Goal: Information Seeking & Learning: Learn about a topic

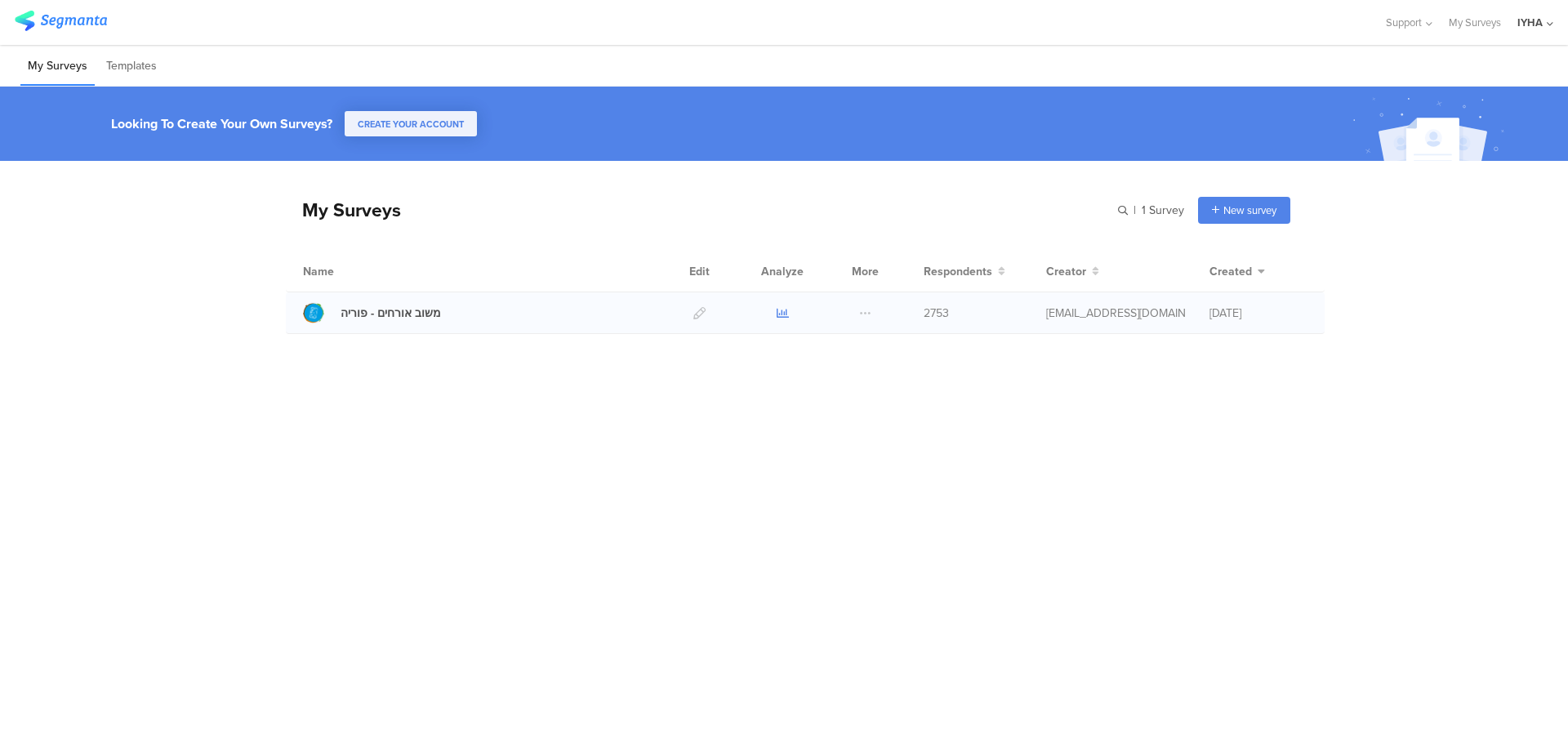
click at [784, 310] on icon at bounding box center [783, 313] width 13 height 13
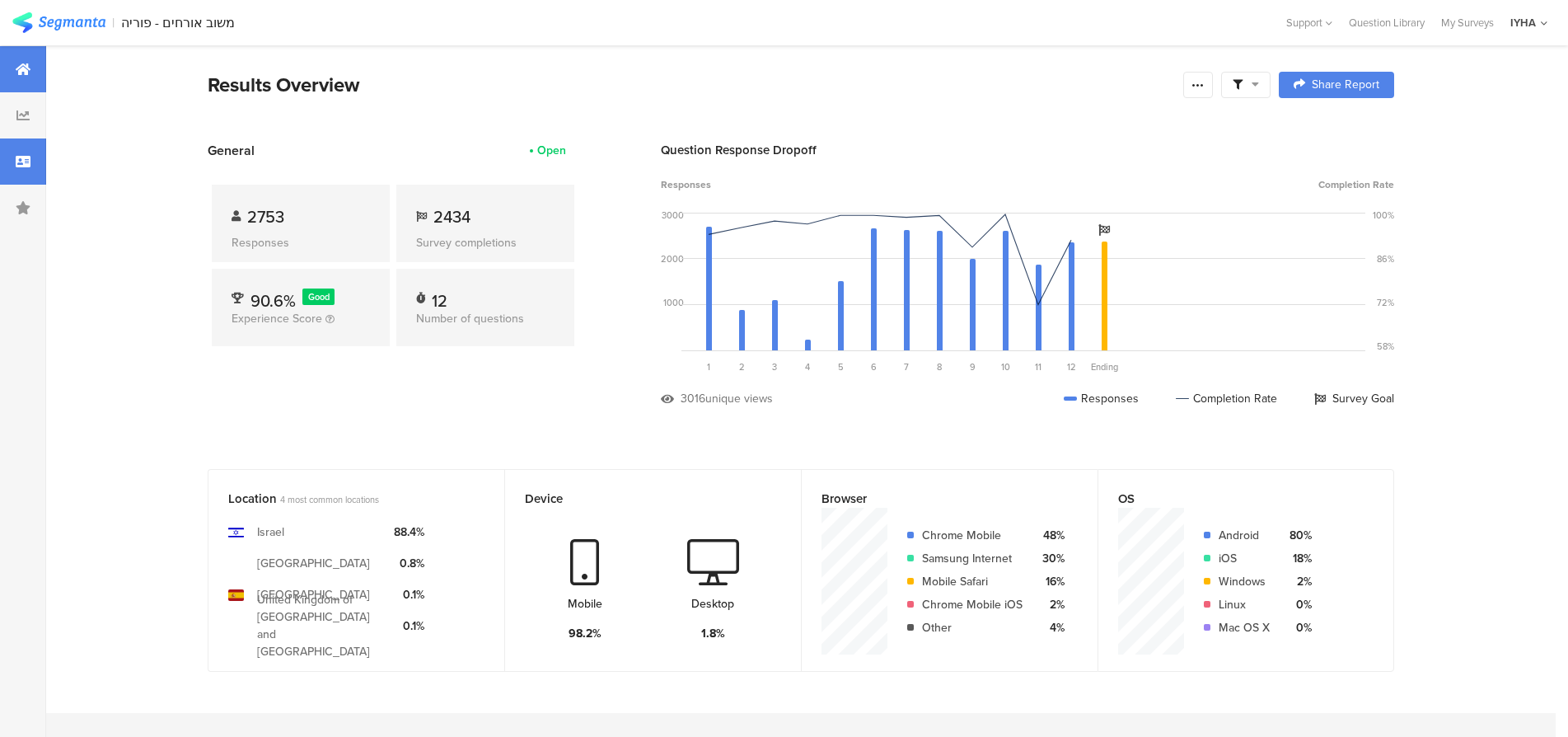
click at [20, 169] on div at bounding box center [23, 162] width 46 height 46
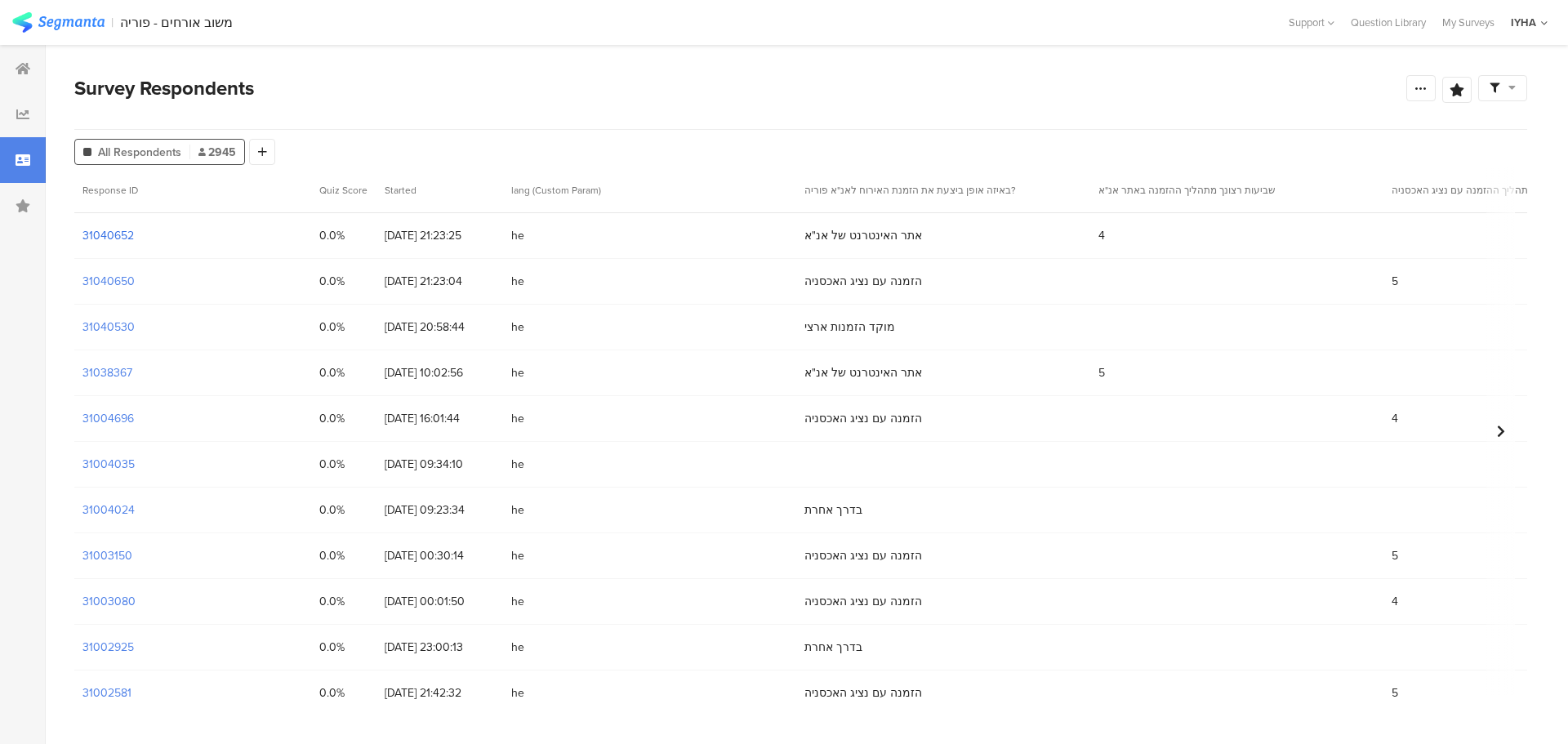
click at [104, 235] on section "31040652" at bounding box center [107, 236] width 52 height 18
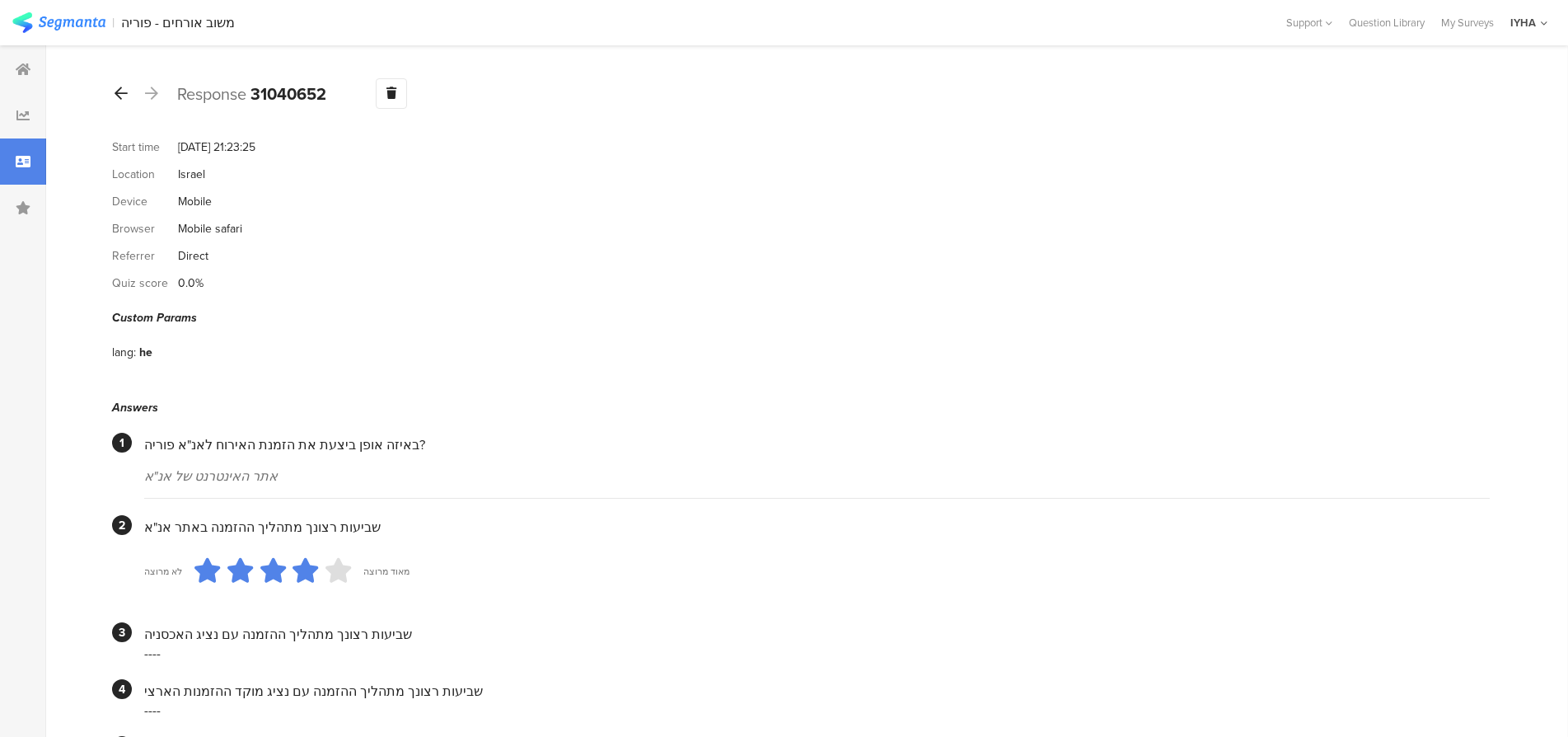
click at [113, 94] on div at bounding box center [121, 94] width 18 height 27
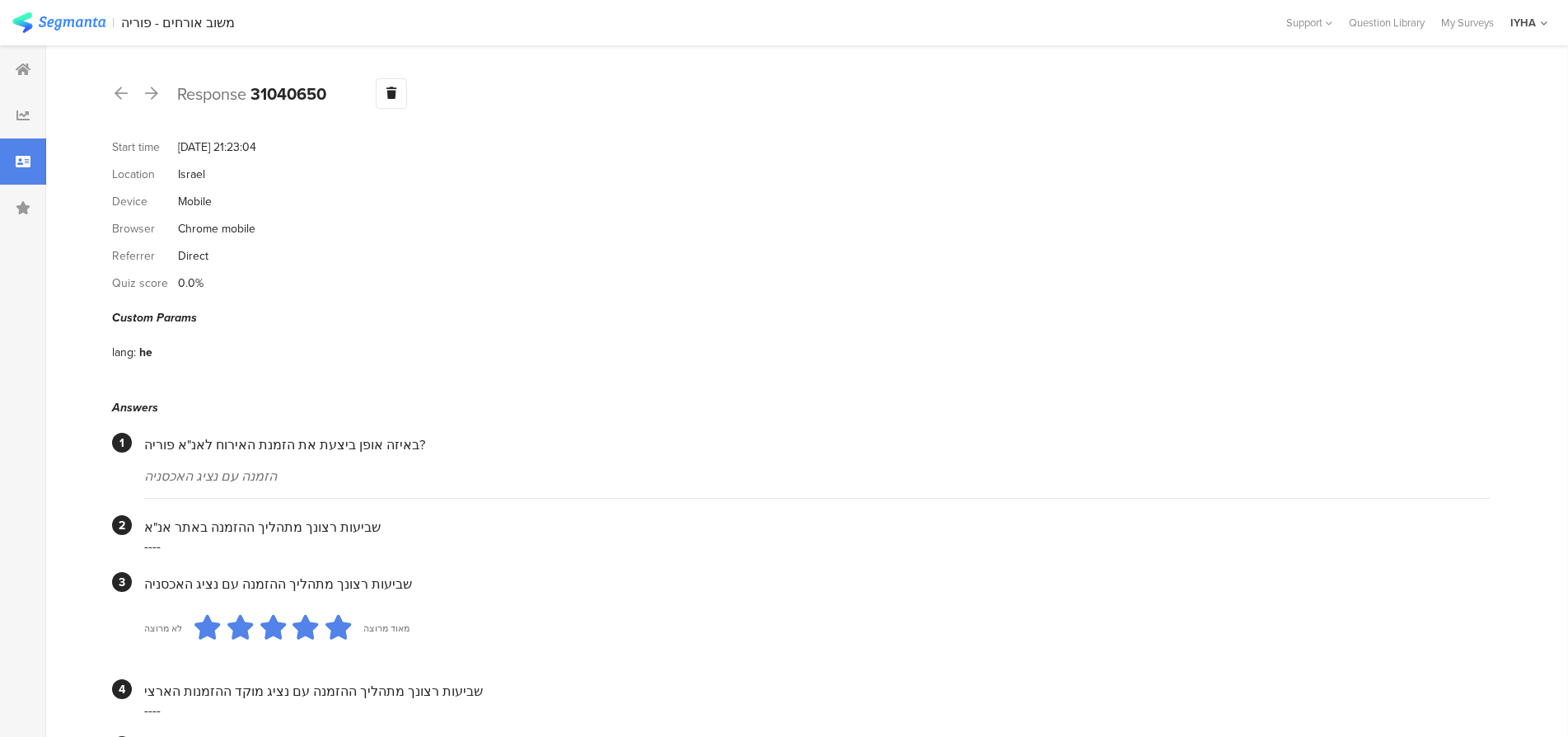
click at [120, 96] on icon at bounding box center [120, 93] width 13 height 15
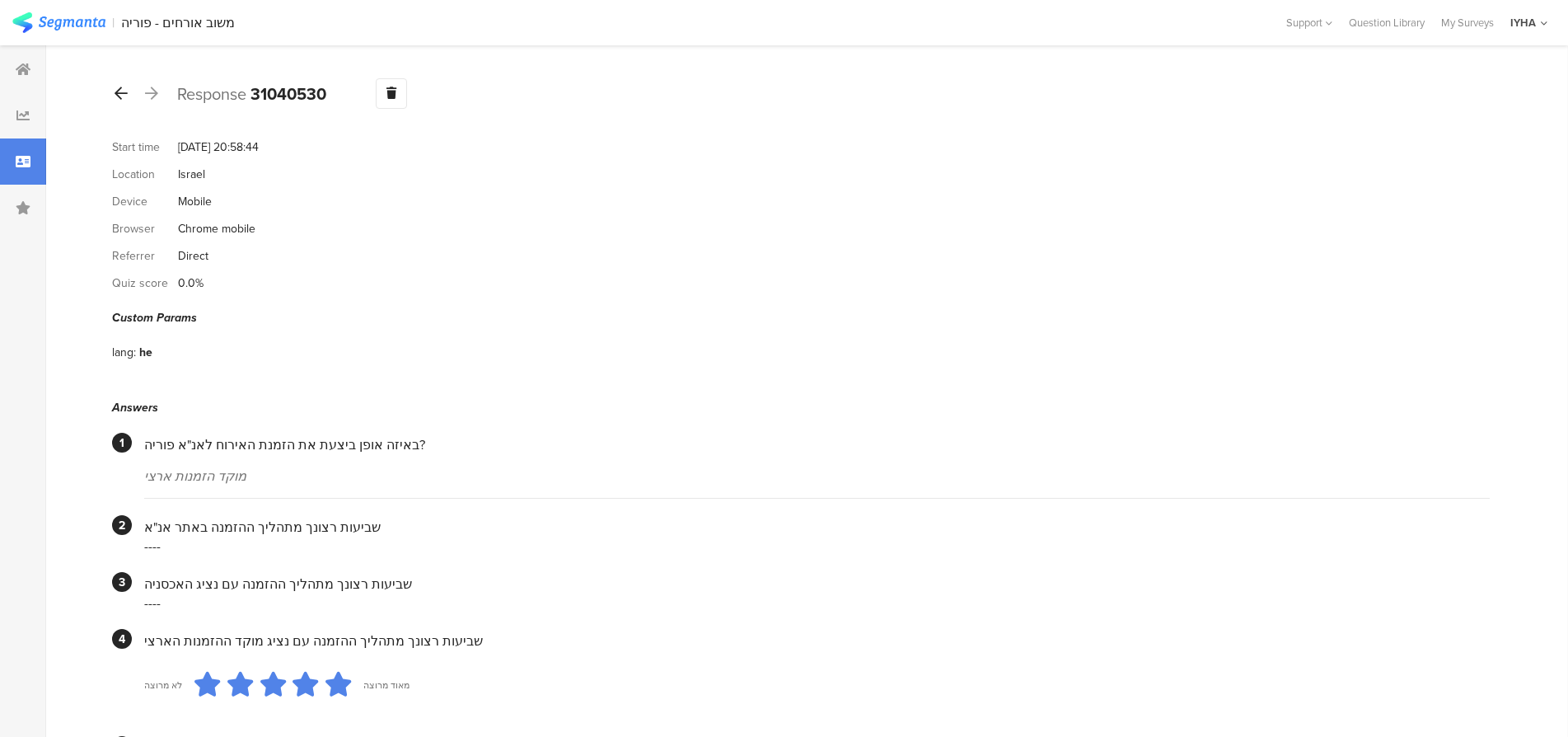
click at [124, 92] on icon at bounding box center [120, 93] width 13 height 15
